Goal: Browse casually: Explore the website without a specific task or goal

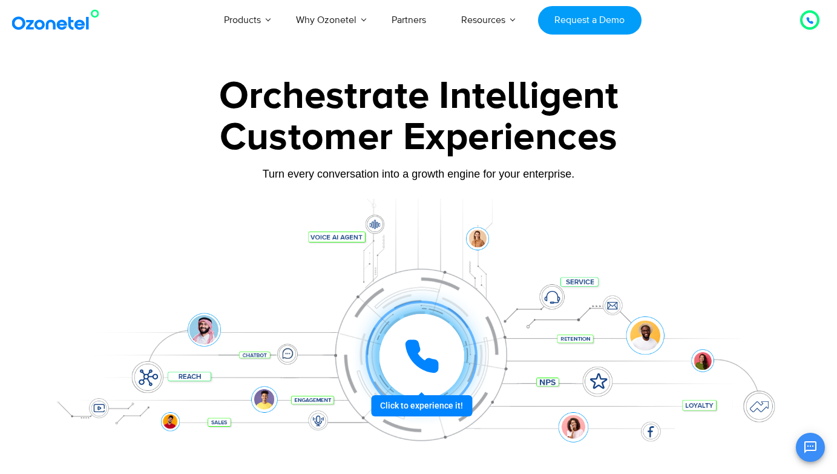
scroll to position [24, 0]
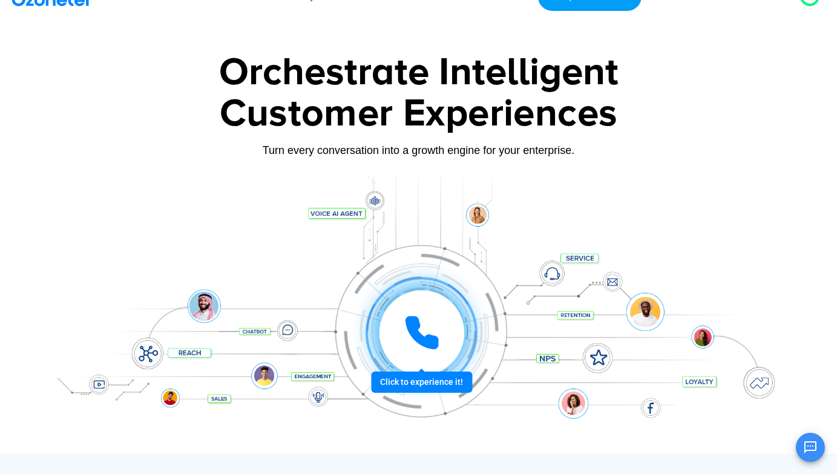
click at [420, 104] on div "Customer Experiences" at bounding box center [419, 114] width 757 height 58
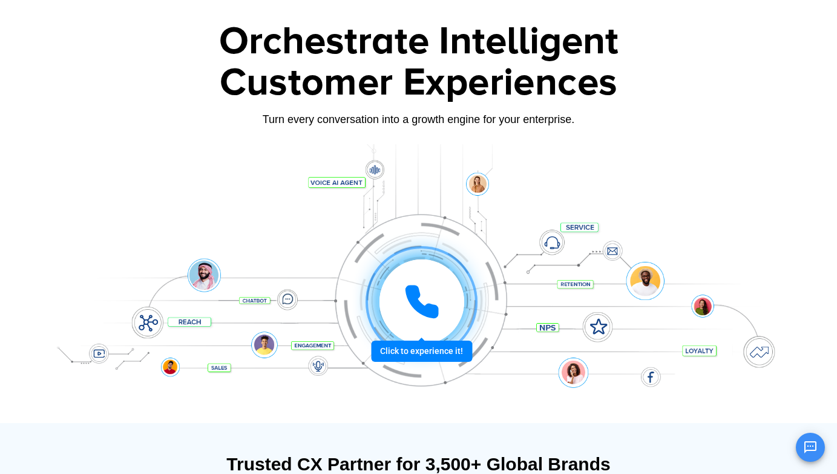
click at [420, 68] on div "Customer Experiences" at bounding box center [419, 83] width 757 height 58
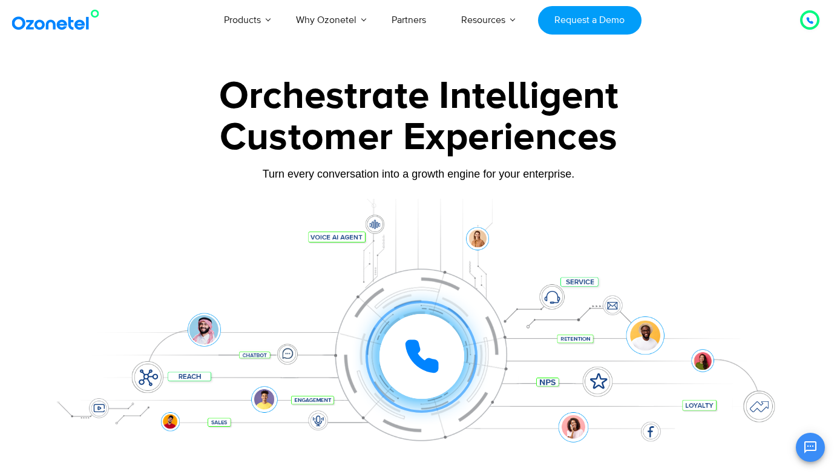
click at [478, 239] on div "Click to experience it! Call in progress... 1 2 3 4 5 6 7 8 9 # 0" at bounding box center [419, 332] width 757 height 206
click at [440, 346] on icon at bounding box center [422, 356] width 36 height 36
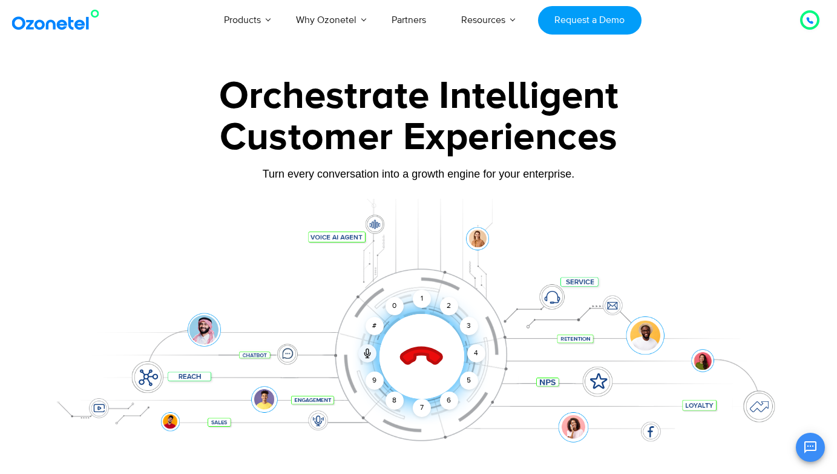
click at [421, 340] on icon at bounding box center [421, 356] width 51 height 51
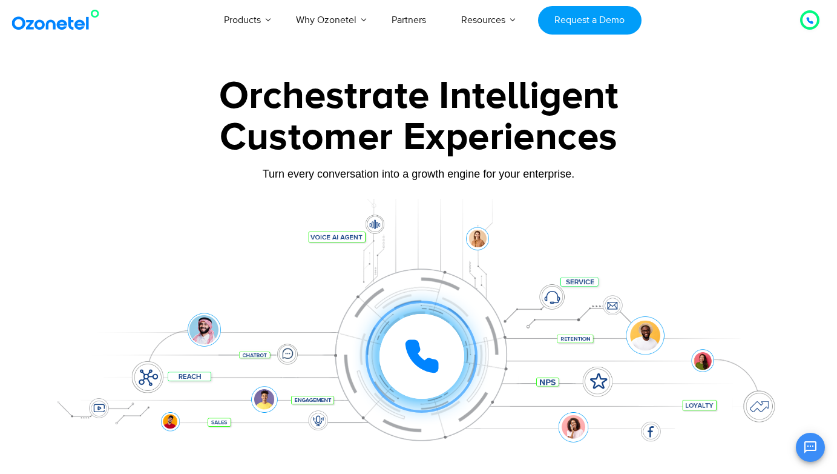
click at [635, 137] on div "Customer Experiences" at bounding box center [419, 137] width 757 height 58
click at [419, 363] on icon at bounding box center [422, 356] width 30 height 30
click at [424, 344] on icon at bounding box center [422, 356] width 36 height 36
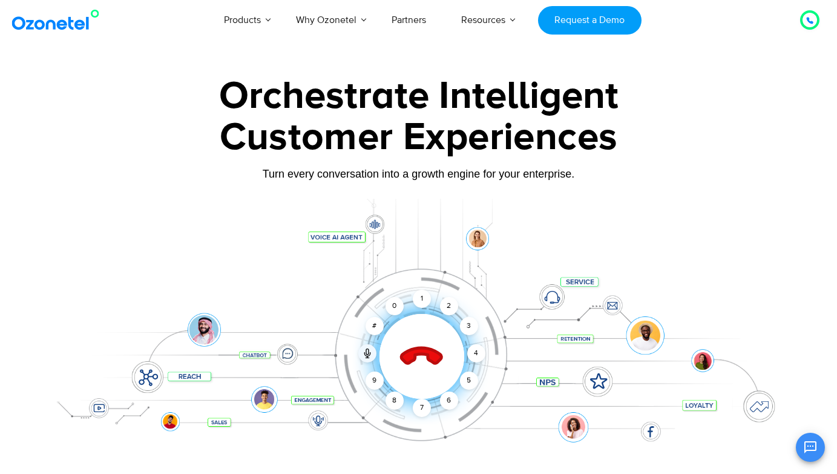
click at [428, 362] on icon at bounding box center [421, 356] width 51 height 51
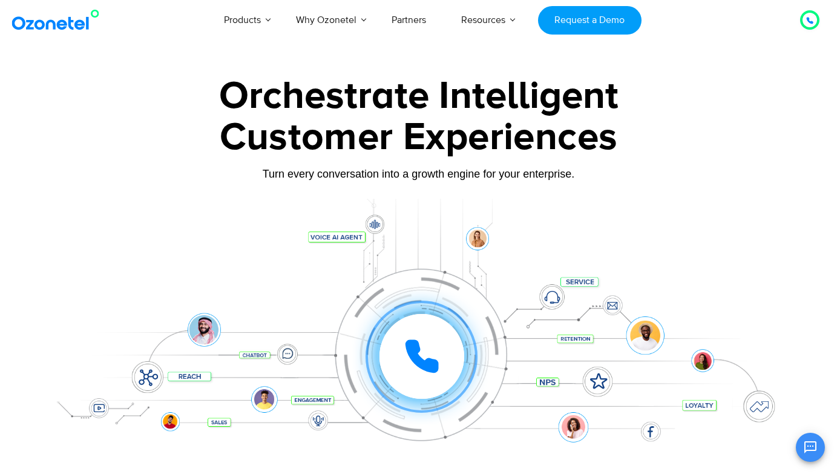
click at [421, 176] on div "Turn every conversation into a growth engine for your enterprise." at bounding box center [419, 173] width 757 height 13
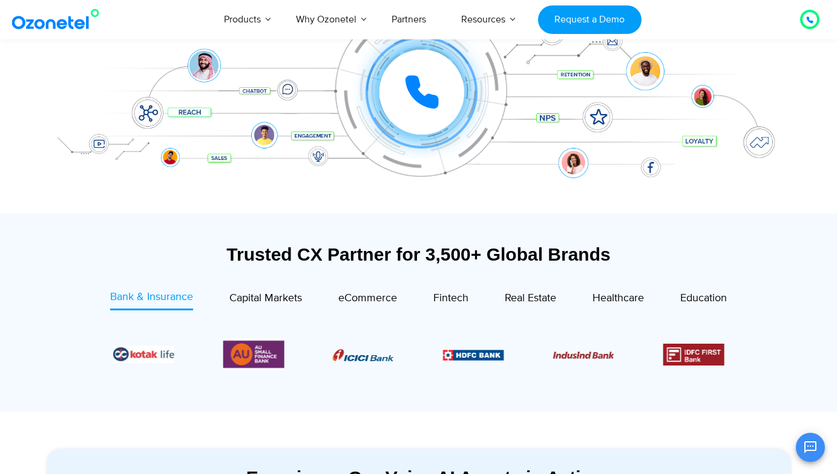
scroll to position [314, 0]
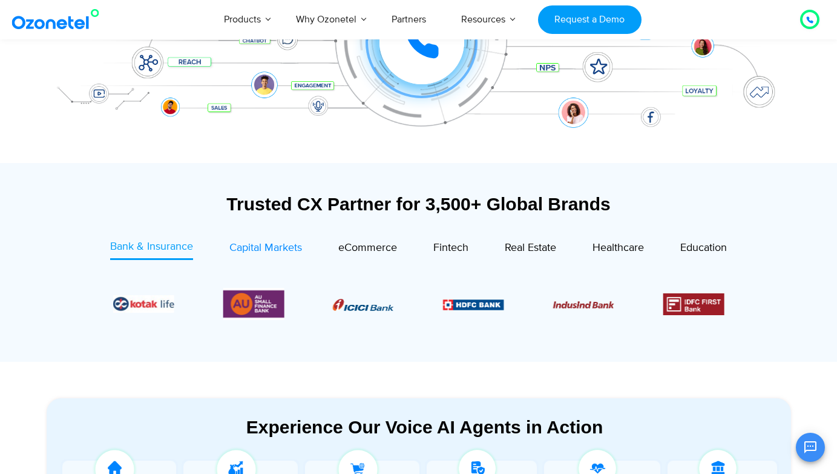
click at [259, 251] on span "Capital Markets" at bounding box center [265, 247] width 73 height 13
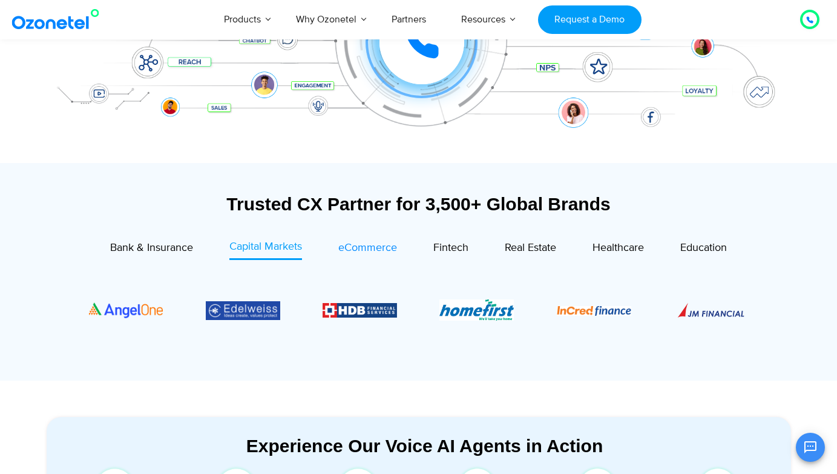
click at [366, 254] on span "eCommerce" at bounding box center [367, 247] width 59 height 13
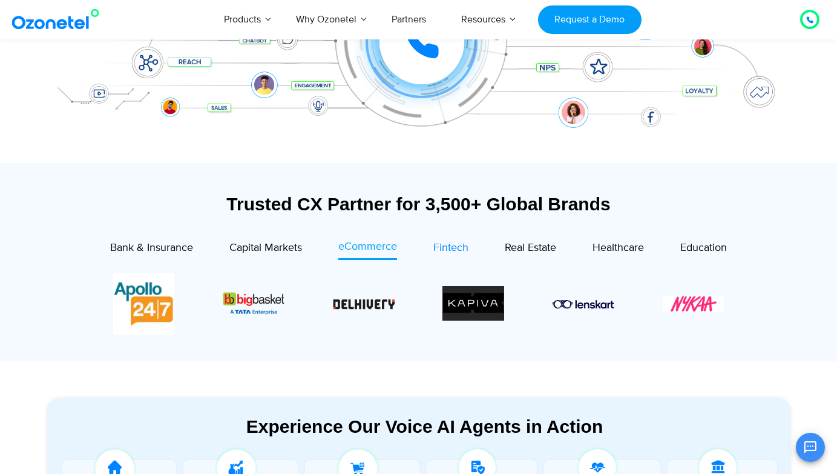
click at [434, 251] on span "Fintech" at bounding box center [451, 247] width 35 height 13
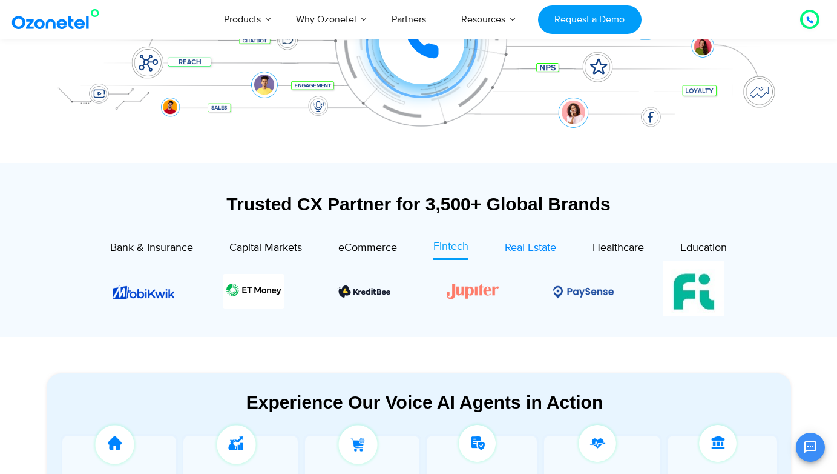
click at [521, 256] on link "Real Estate" at bounding box center [530, 249] width 51 height 21
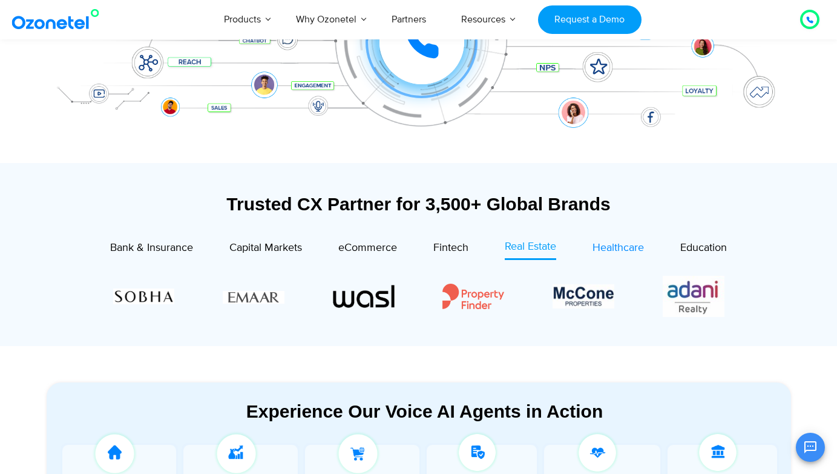
click at [613, 246] on span "Healthcare" at bounding box center [618, 247] width 51 height 13
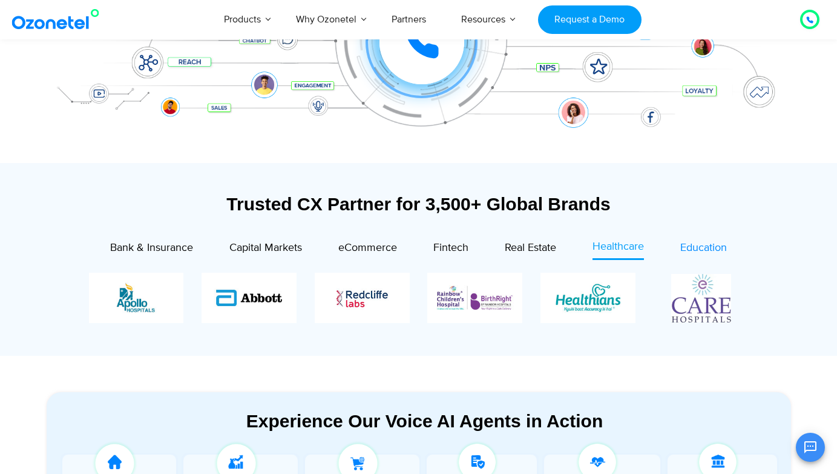
click at [695, 245] on span "Education" at bounding box center [704, 247] width 47 height 13
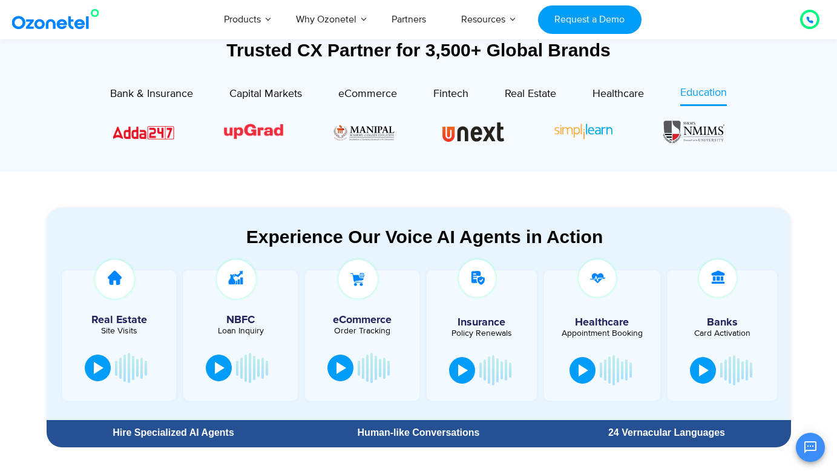
scroll to position [493, 0]
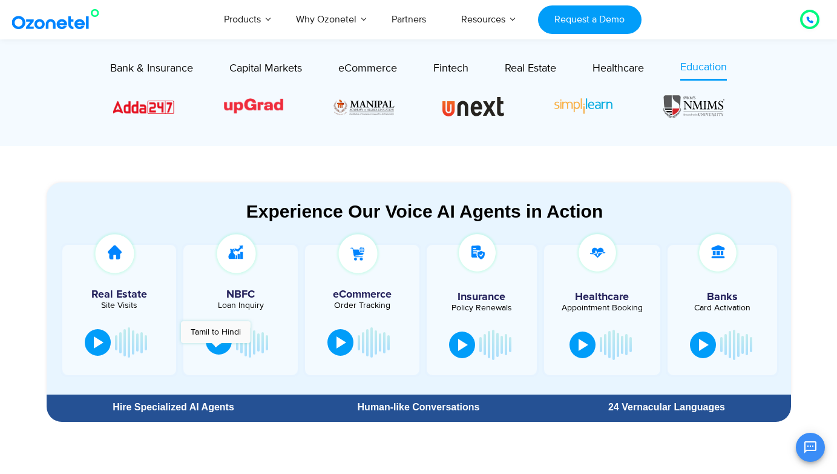
click at [216, 349] on button at bounding box center [219, 341] width 26 height 27
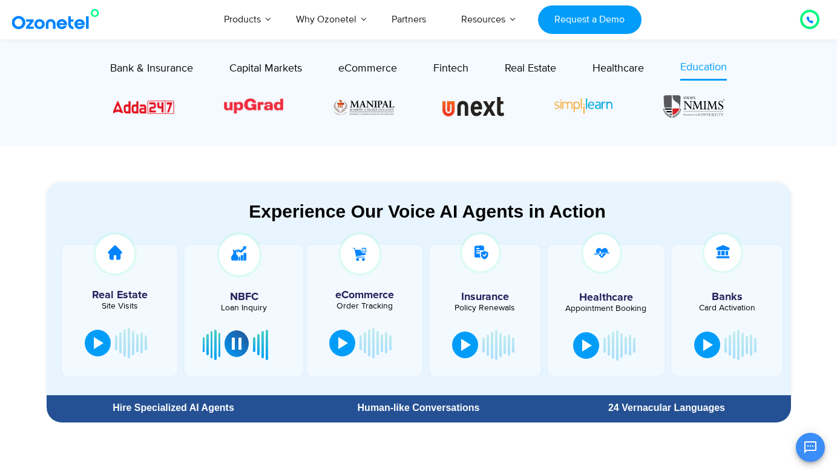
click at [237, 346] on div at bounding box center [237, 343] width 10 height 12
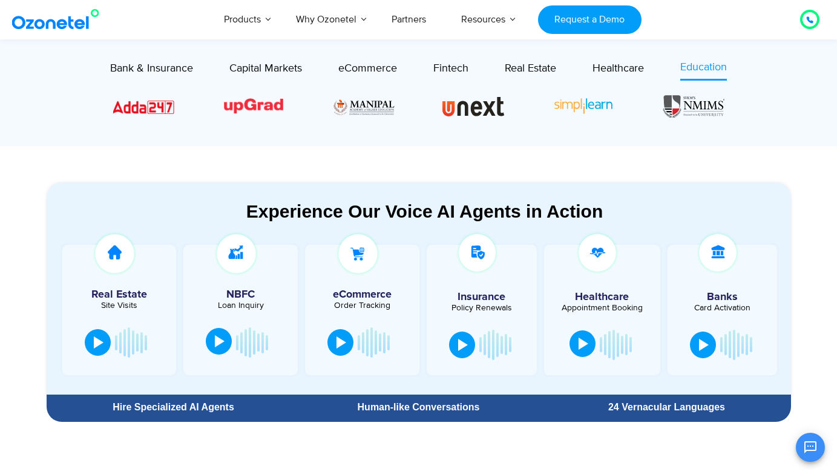
click at [579, 344] on div at bounding box center [584, 343] width 10 height 12
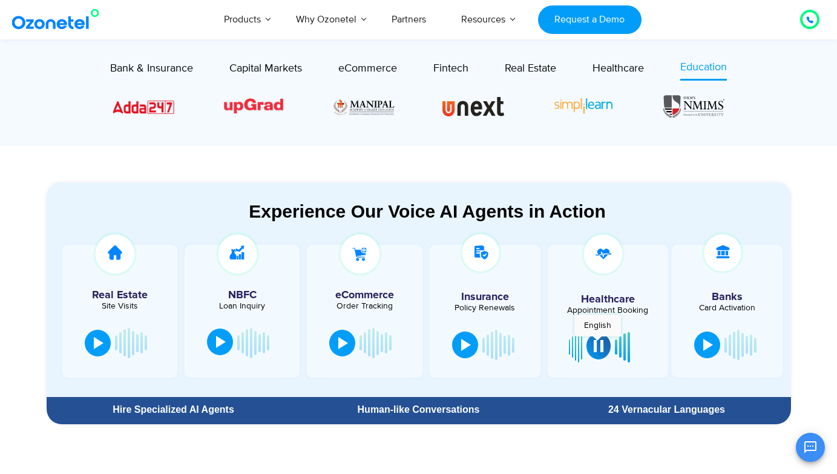
click at [598, 342] on div at bounding box center [599, 346] width 10 height 12
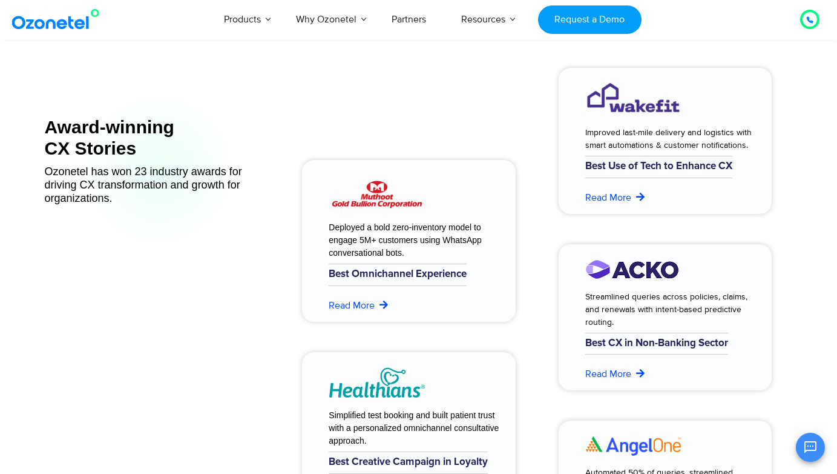
scroll to position [4793, 0]
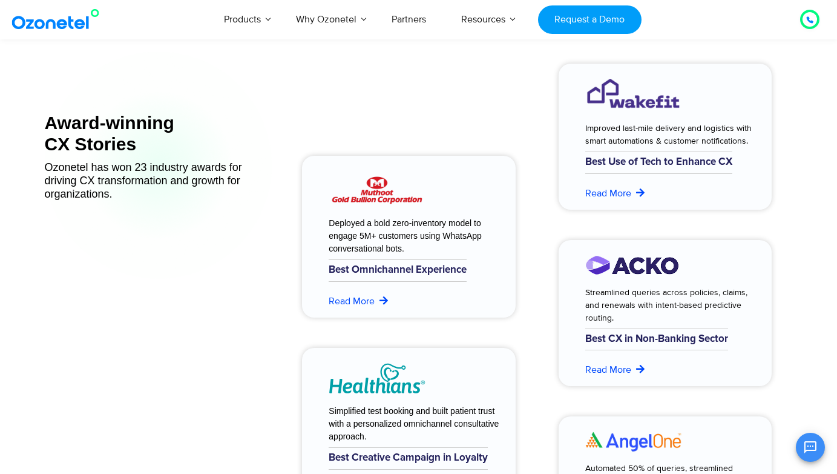
click at [469, 138] on div "Deployed a bold zero-inventory model to engage 5M+ customers using WhatsApp con…" at bounding box center [406, 340] width 220 height 564
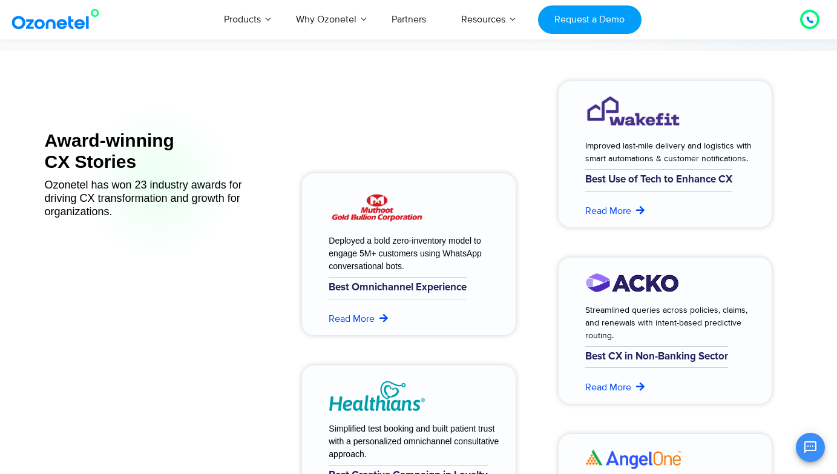
scroll to position [4778, 0]
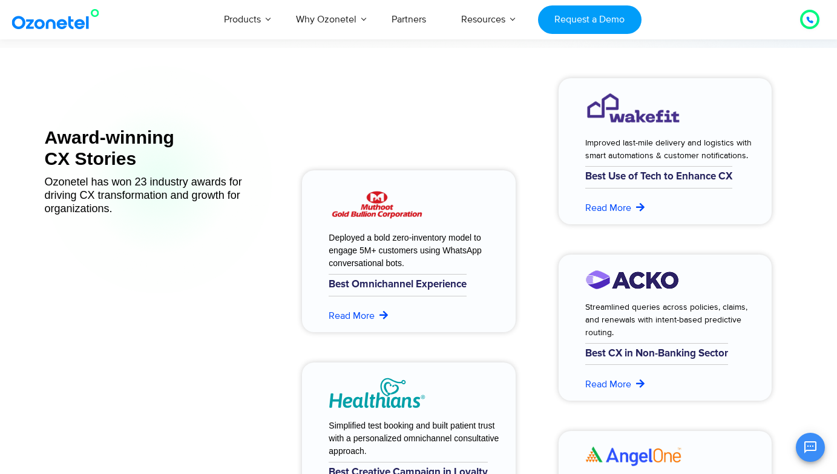
click at [463, 134] on div "Deployed a bold zero-inventory model to engage 5M+ customers using WhatsApp con…" at bounding box center [406, 354] width 220 height 564
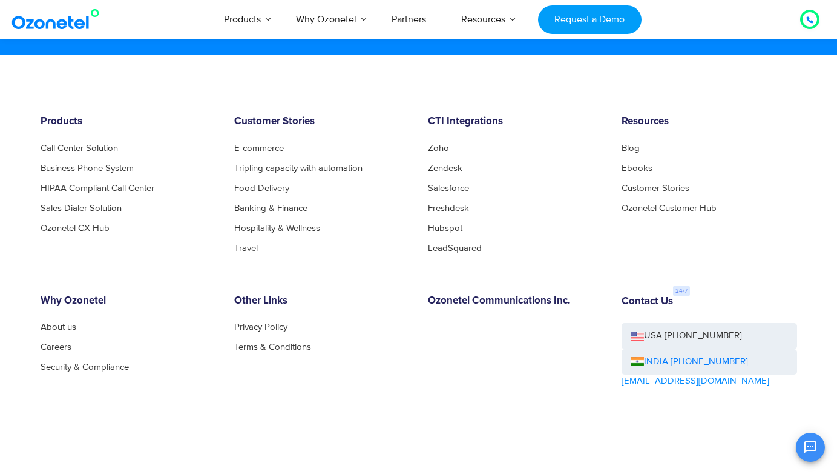
scroll to position [6610, 0]
